Goal: Task Accomplishment & Management: Complete application form

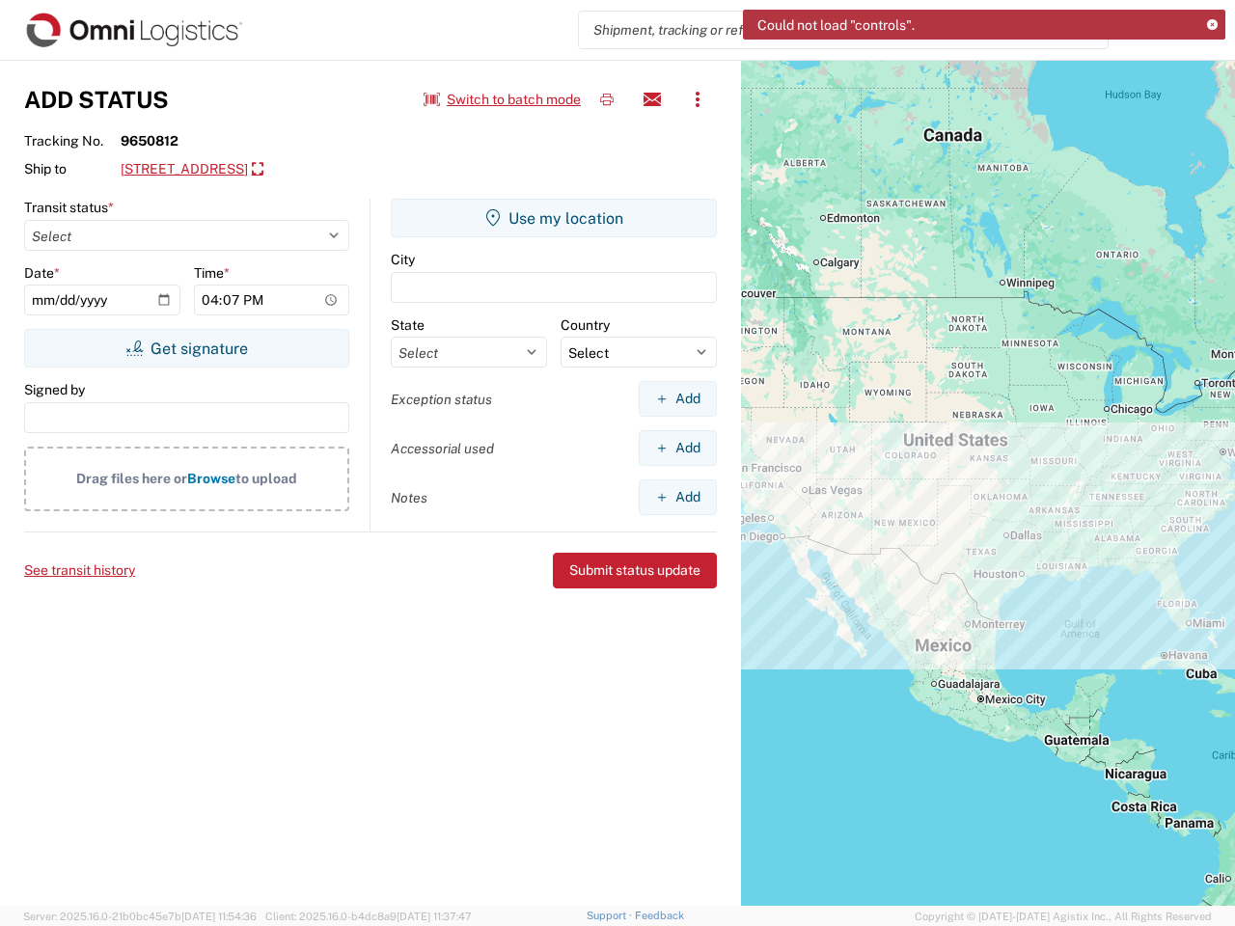
click at [1212, 25] on icon at bounding box center [1212, 25] width 11 height 11
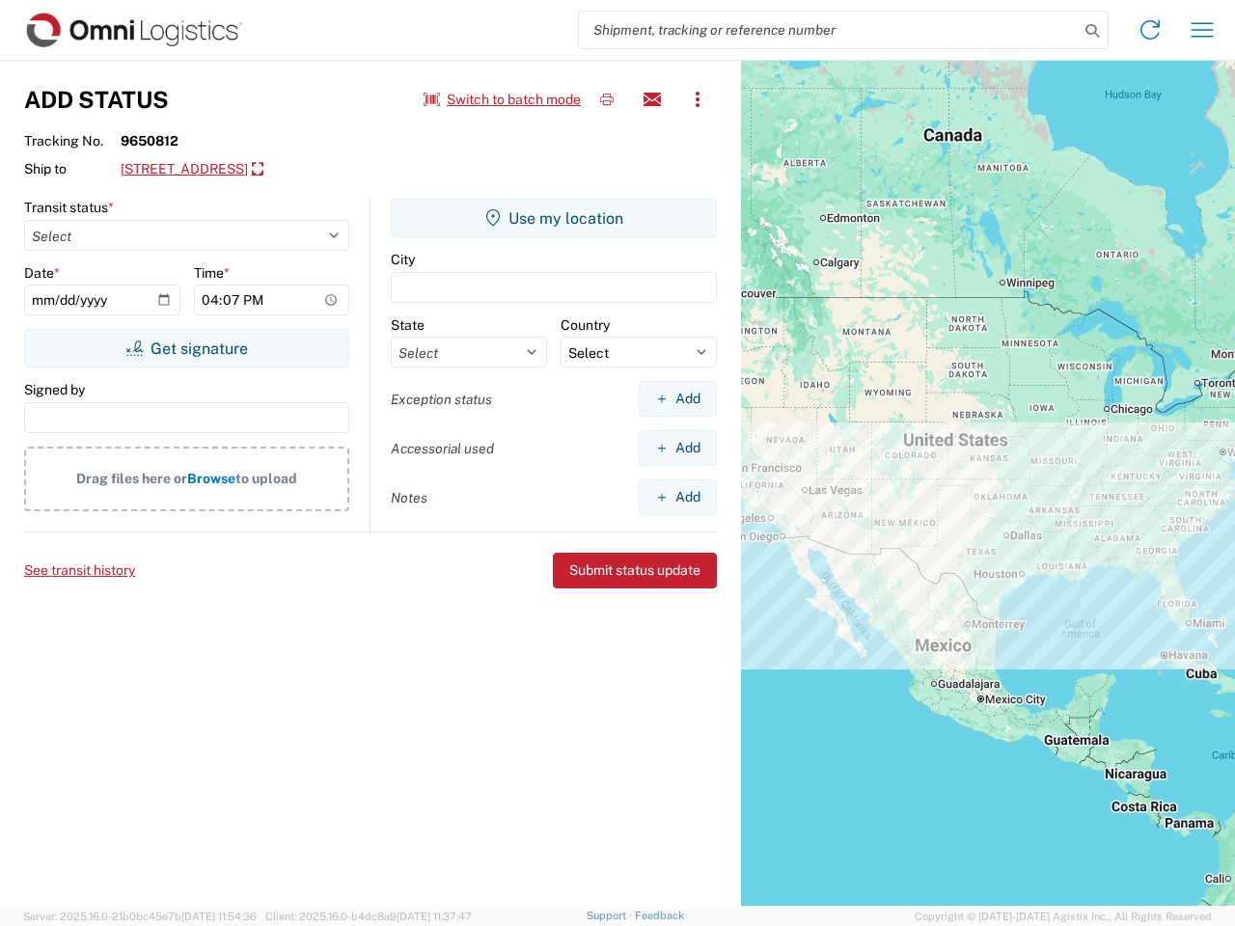
click at [503, 99] on button "Switch to batch mode" at bounding box center [502, 100] width 157 height 32
click at [607, 99] on icon "button" at bounding box center [606, 99] width 17 height 17
click at [652, 99] on div "Add Status Switch to batch mode View history" at bounding box center [370, 99] width 693 height 39
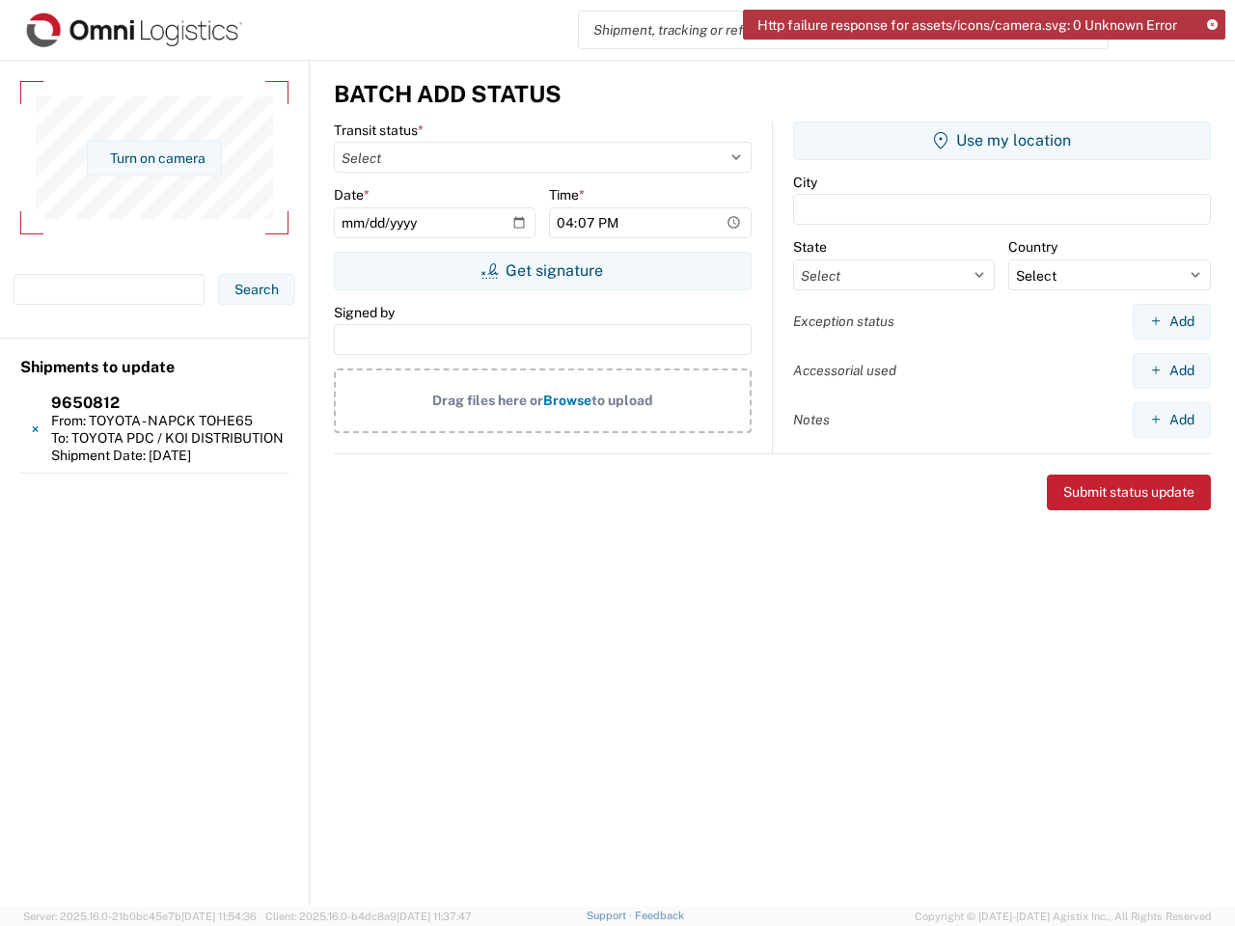
click at [281, 170] on div "Turn on camera" at bounding box center [154, 157] width 268 height 153
click at [186, 348] on div "Shipments to update 9650812 From: TOYOTA - NAPCK TOHE65 To: TOYOTA PDC / KOI DI…" at bounding box center [154, 406] width 309 height 135
click at [554, 218] on input "16:07" at bounding box center [650, 222] width 202 height 31
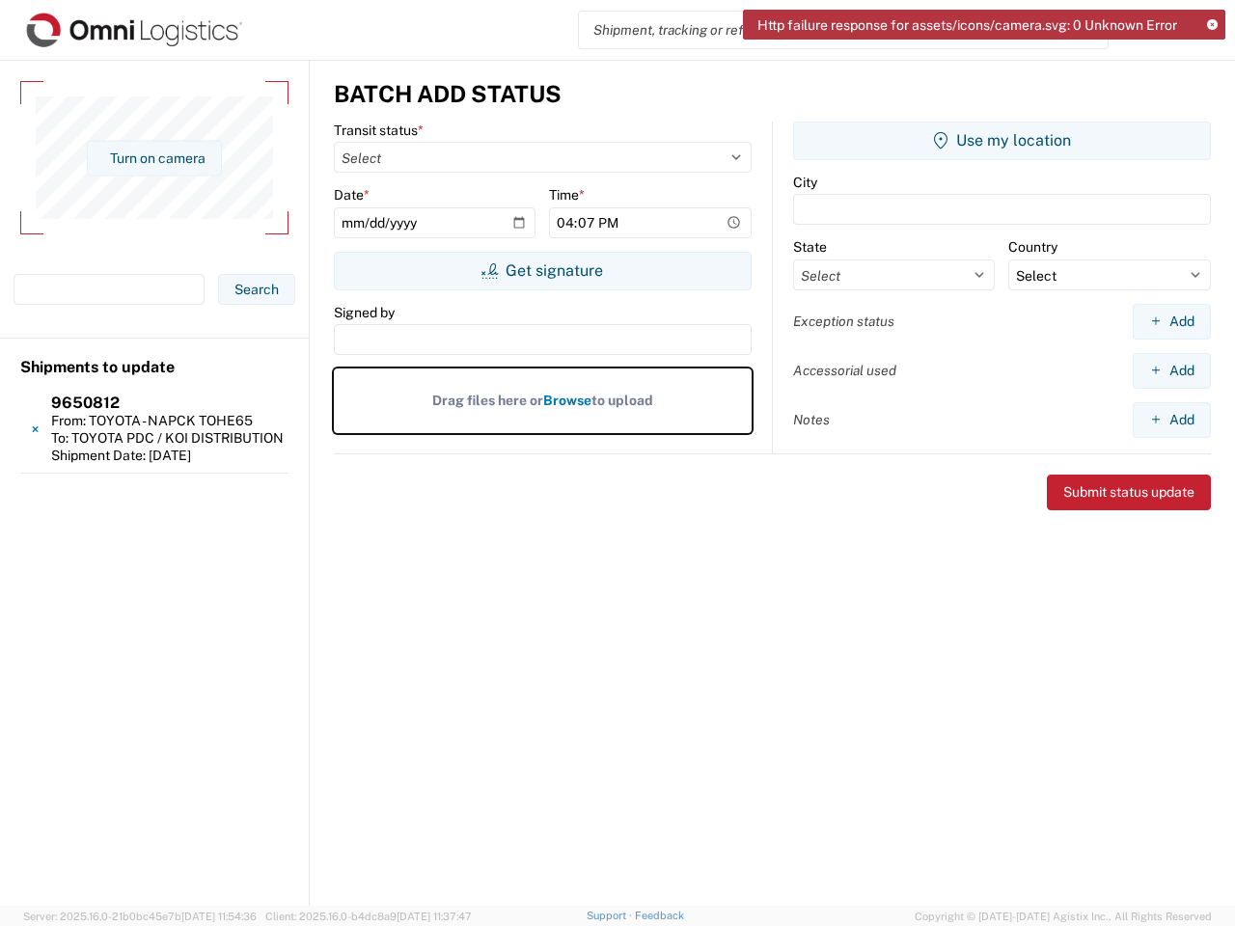
click at [677, 398] on label "Drag files here or Browse to upload" at bounding box center [543, 401] width 418 height 65
click at [0, 0] on input "Drag files here or Browse to upload" at bounding box center [0, 0] width 0 height 0
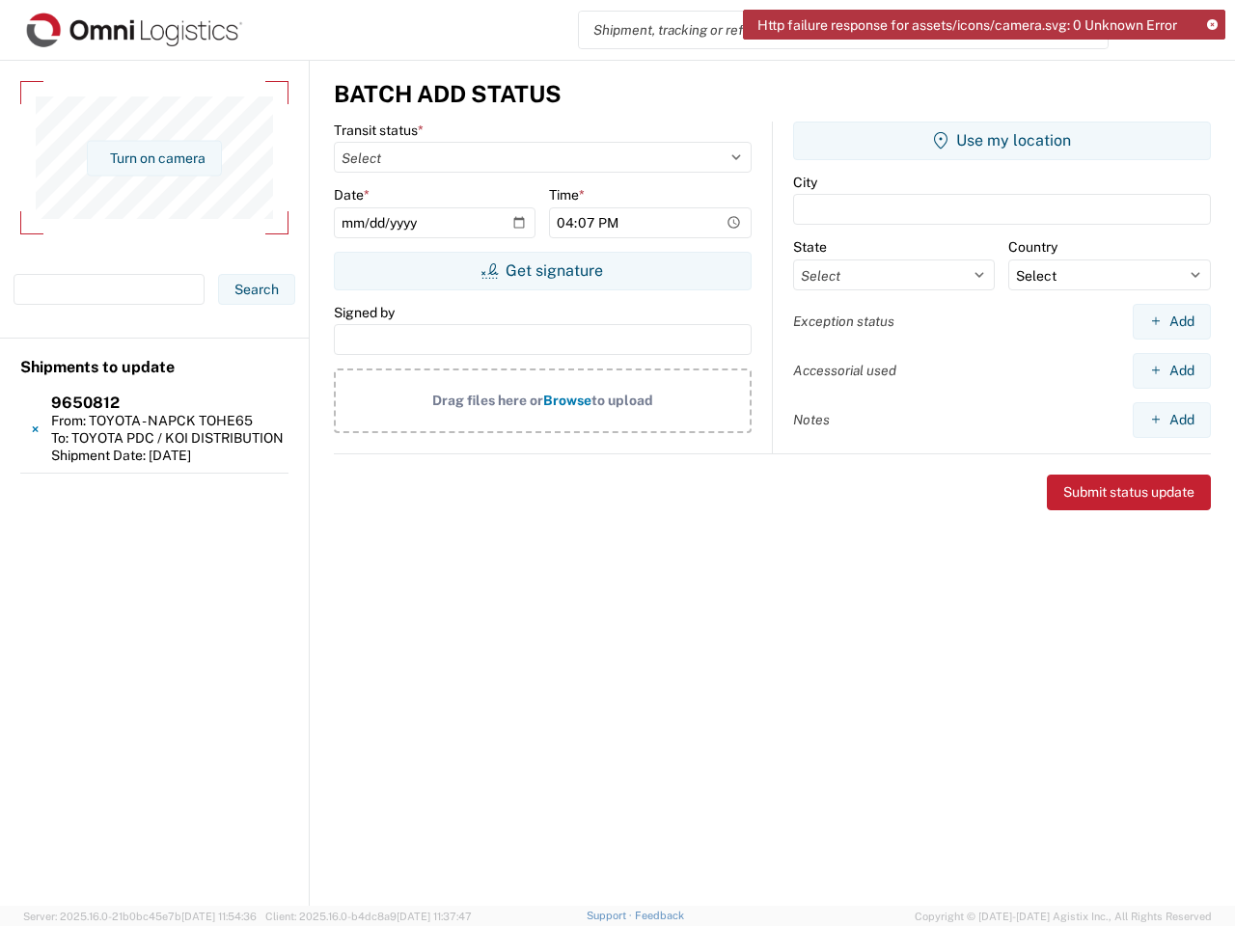
click at [677, 448] on div "Transit status * Select Picked up from Customer Recovered from Carrier Recovere…" at bounding box center [553, 288] width 439 height 333
